Goal: Transaction & Acquisition: Purchase product/service

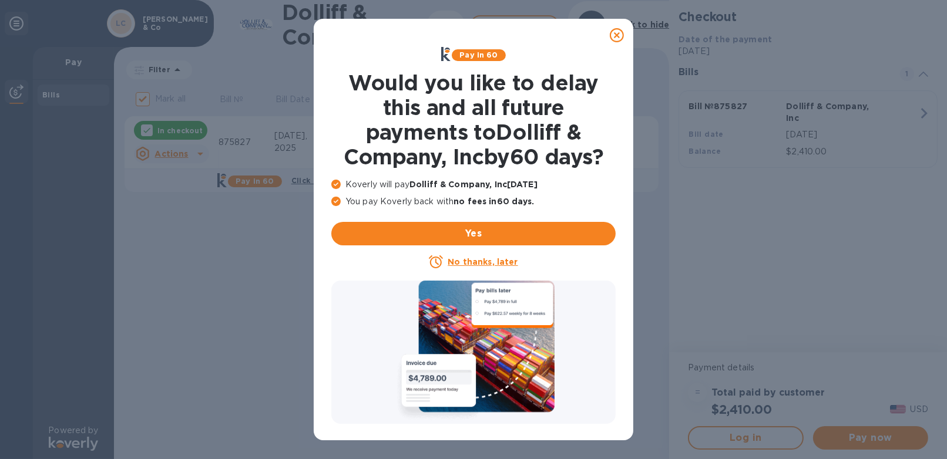
click at [470, 260] on u "No thanks, later" at bounding box center [483, 261] width 70 height 9
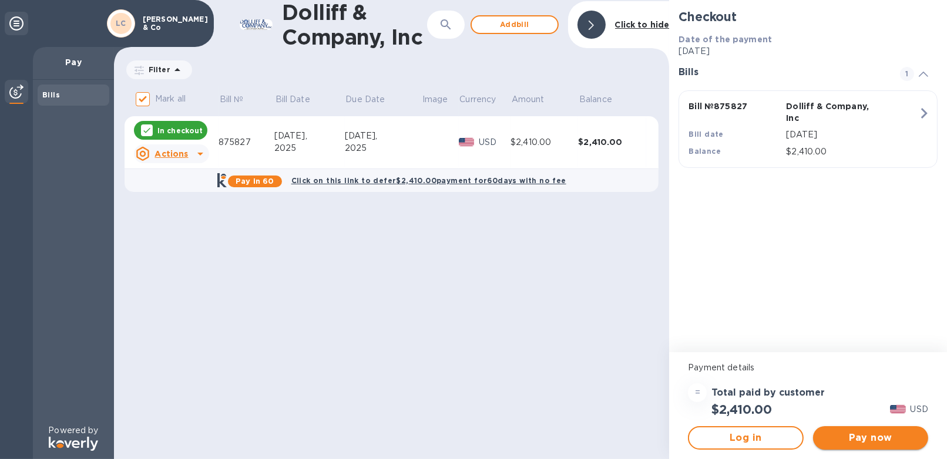
click at [897, 432] on span "Pay now" at bounding box center [871, 438] width 96 height 14
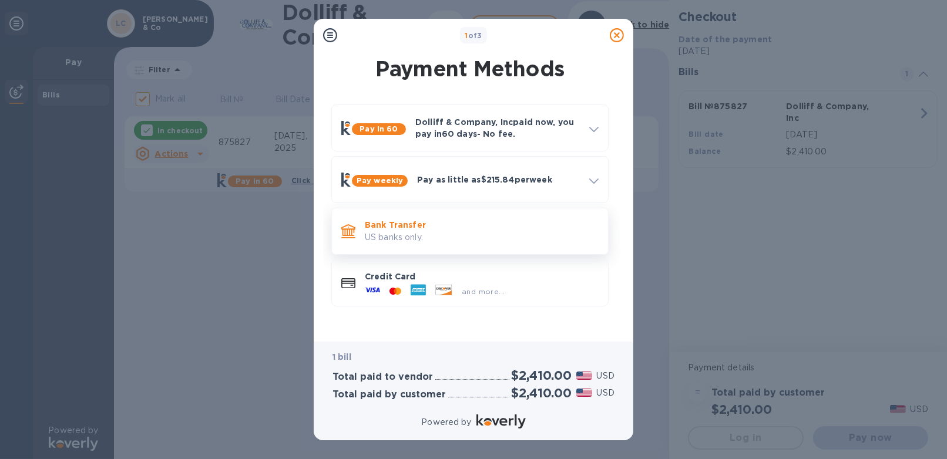
click at [428, 229] on p "Bank Transfer" at bounding box center [482, 225] width 234 height 12
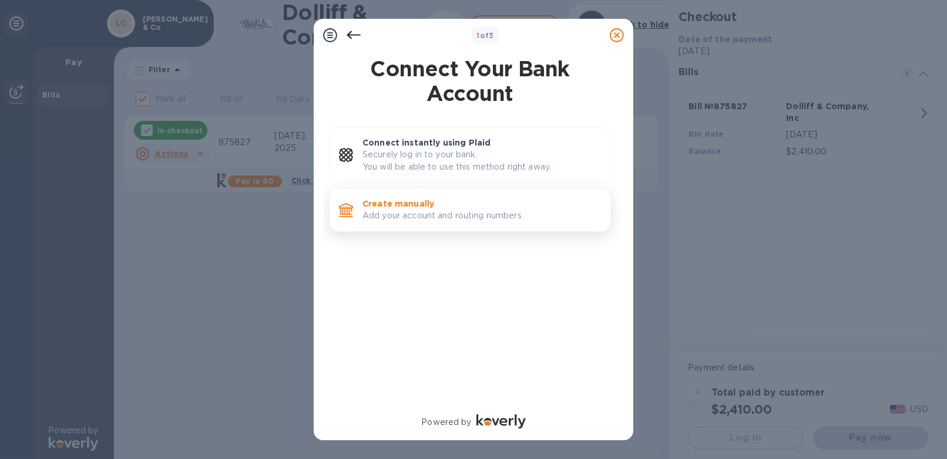
click at [426, 210] on p "Add your account and routing numbers." at bounding box center [482, 216] width 239 height 12
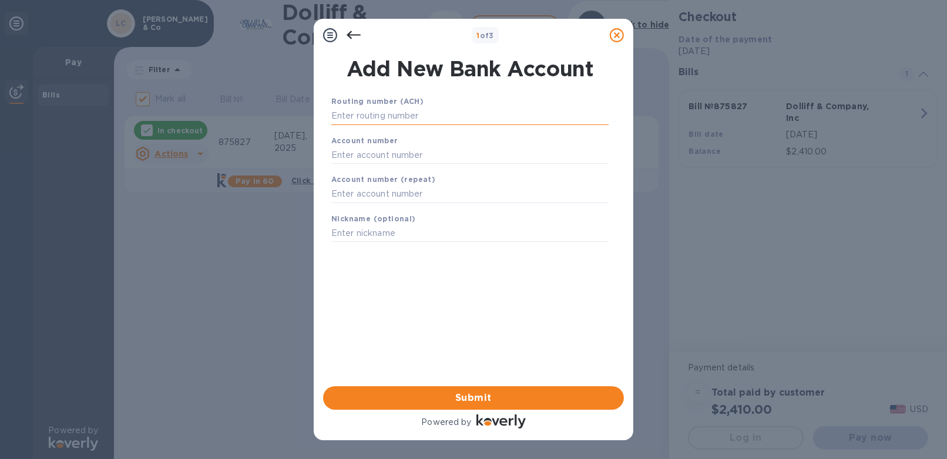
click at [386, 122] on input "text" at bounding box center [469, 117] width 277 height 18
type input "211772936"
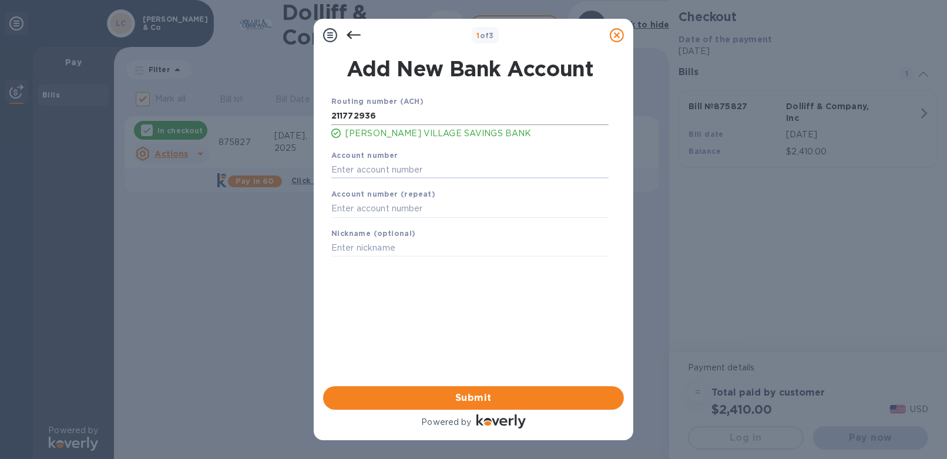
type input "1"
type input "04157602"
type input "Minus33"
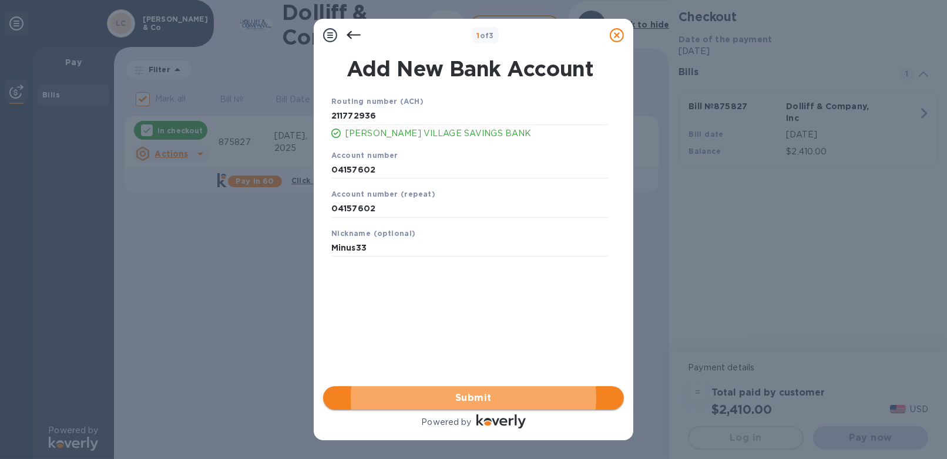
click at [475, 399] on span "Submit" at bounding box center [474, 398] width 282 height 14
